Goal: Information Seeking & Learning: Find specific page/section

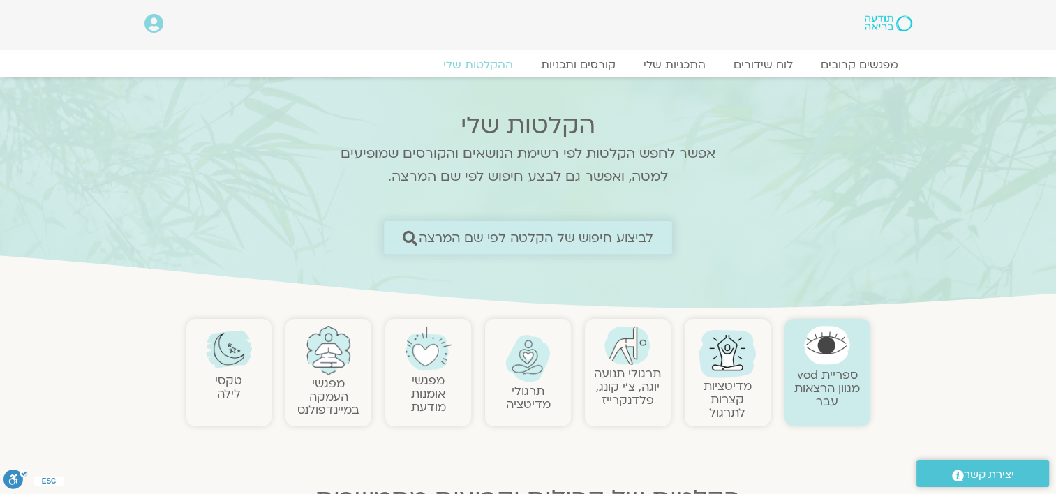
click at [567, 241] on span "לביצוע חיפוש של הקלטה לפי שם המרצה" at bounding box center [536, 237] width 235 height 15
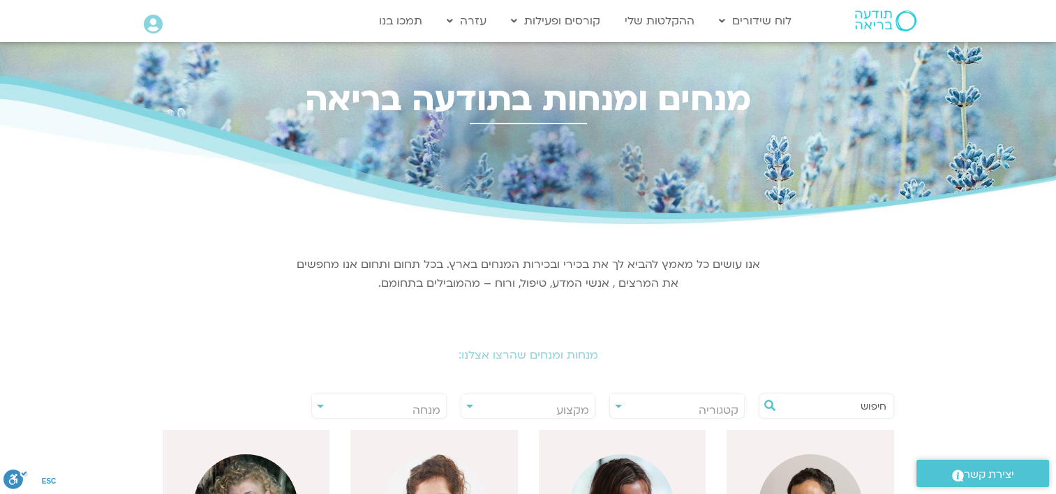
click at [846, 406] on input "text" at bounding box center [833, 406] width 106 height 24
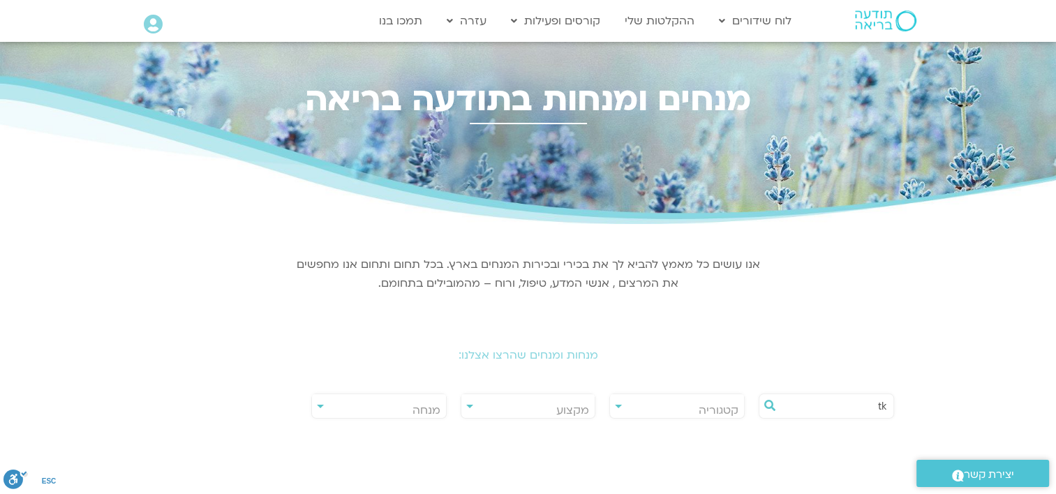
type input "t"
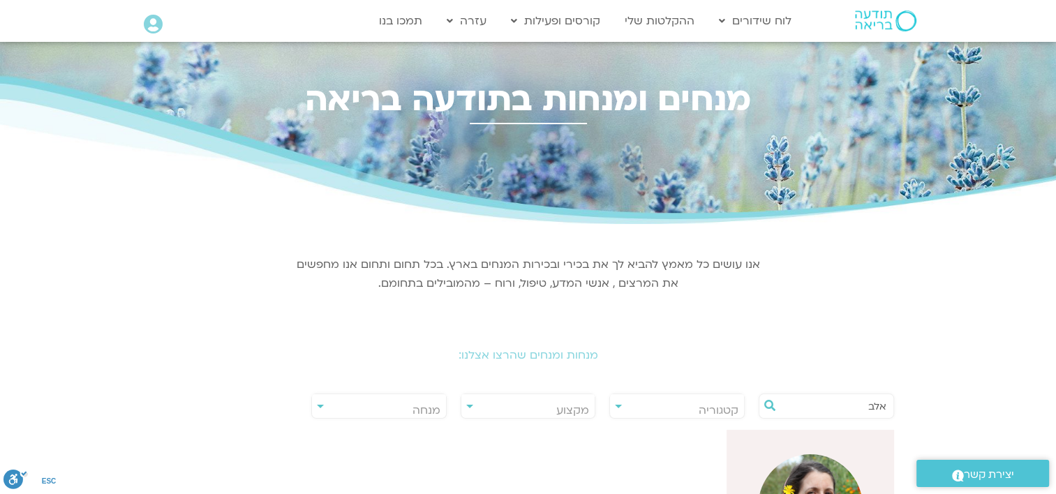
type input "אלב"
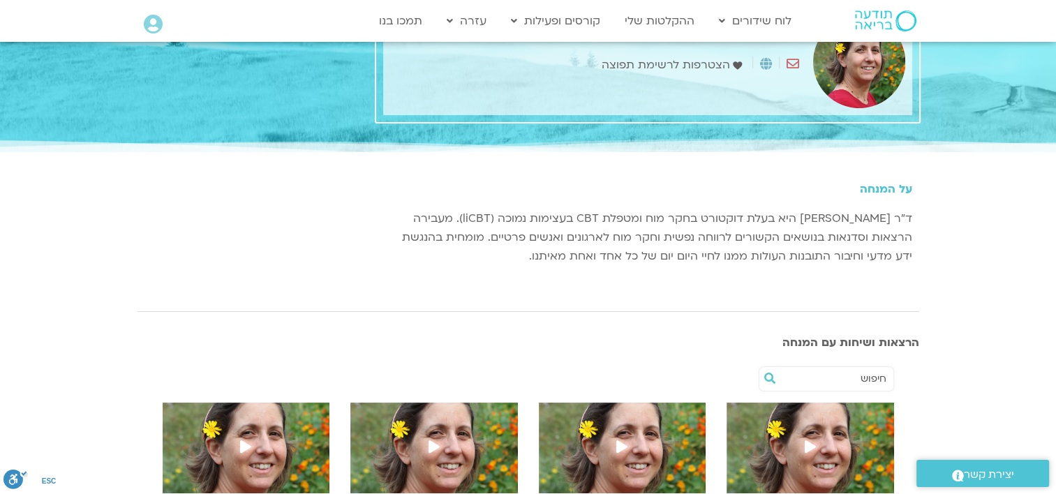
scroll to position [140, 0]
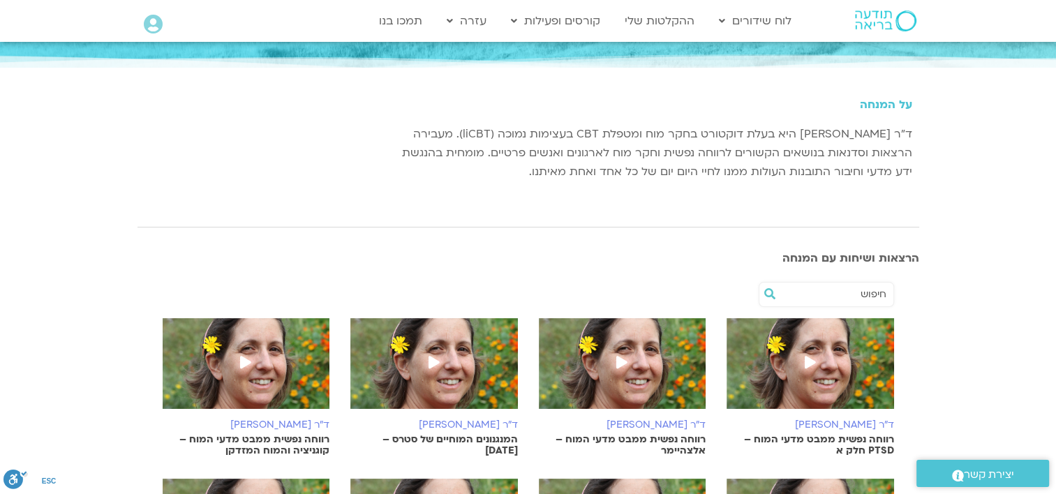
click at [637, 352] on img at bounding box center [622, 370] width 167 height 105
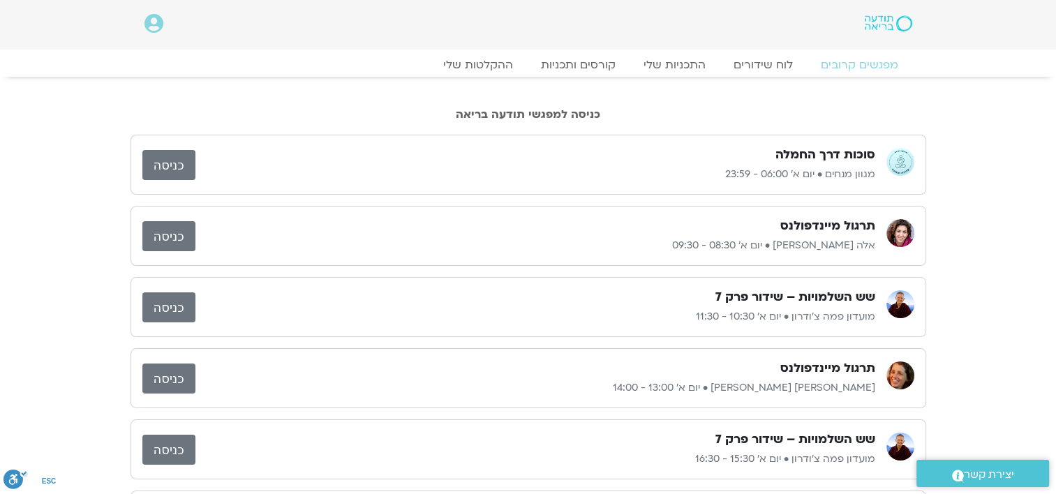
click at [165, 230] on link "כניסה" at bounding box center [168, 236] width 53 height 30
